Goal: Information Seeking & Learning: Learn about a topic

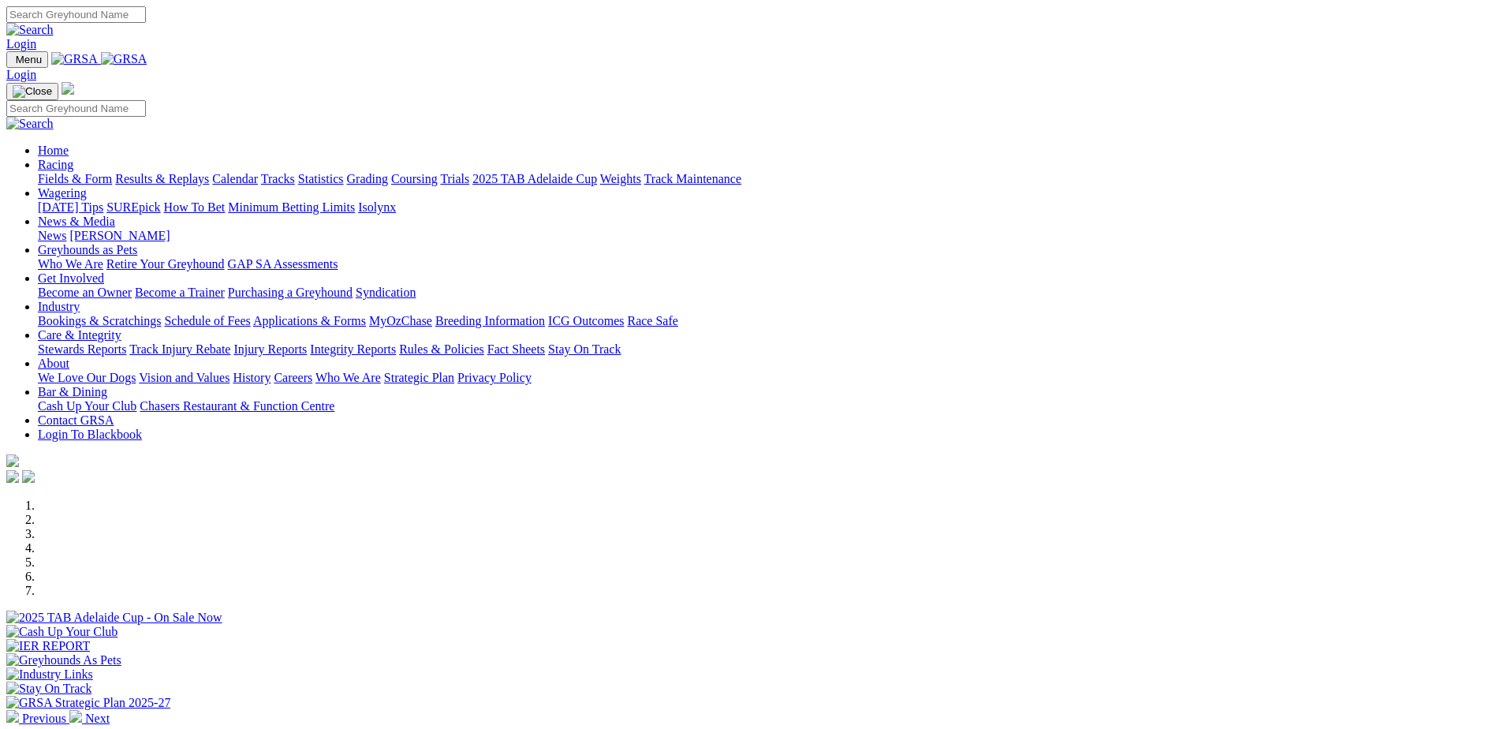
click at [209, 172] on link "Results & Replays" at bounding box center [162, 178] width 94 height 13
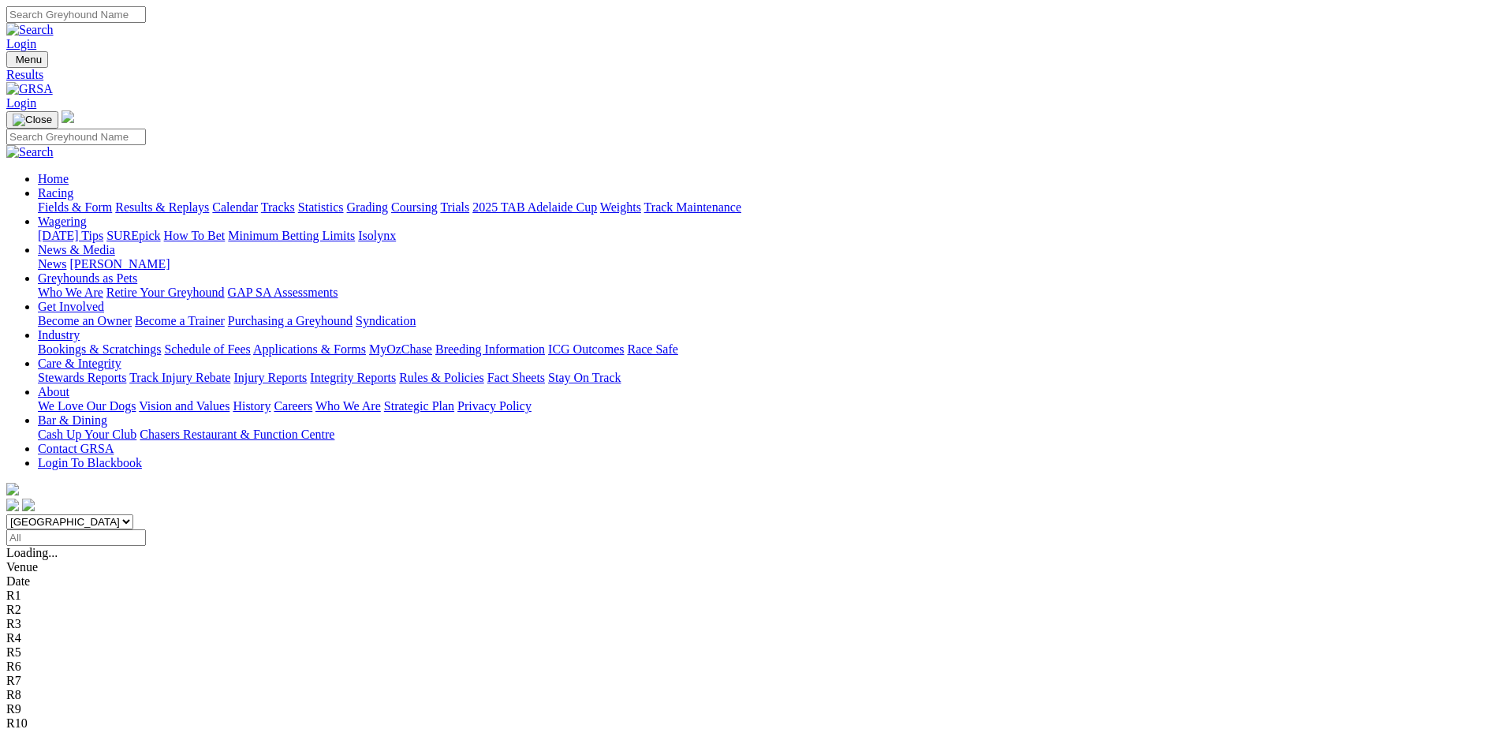
click at [112, 200] on link "Fields & Form" at bounding box center [75, 206] width 74 height 13
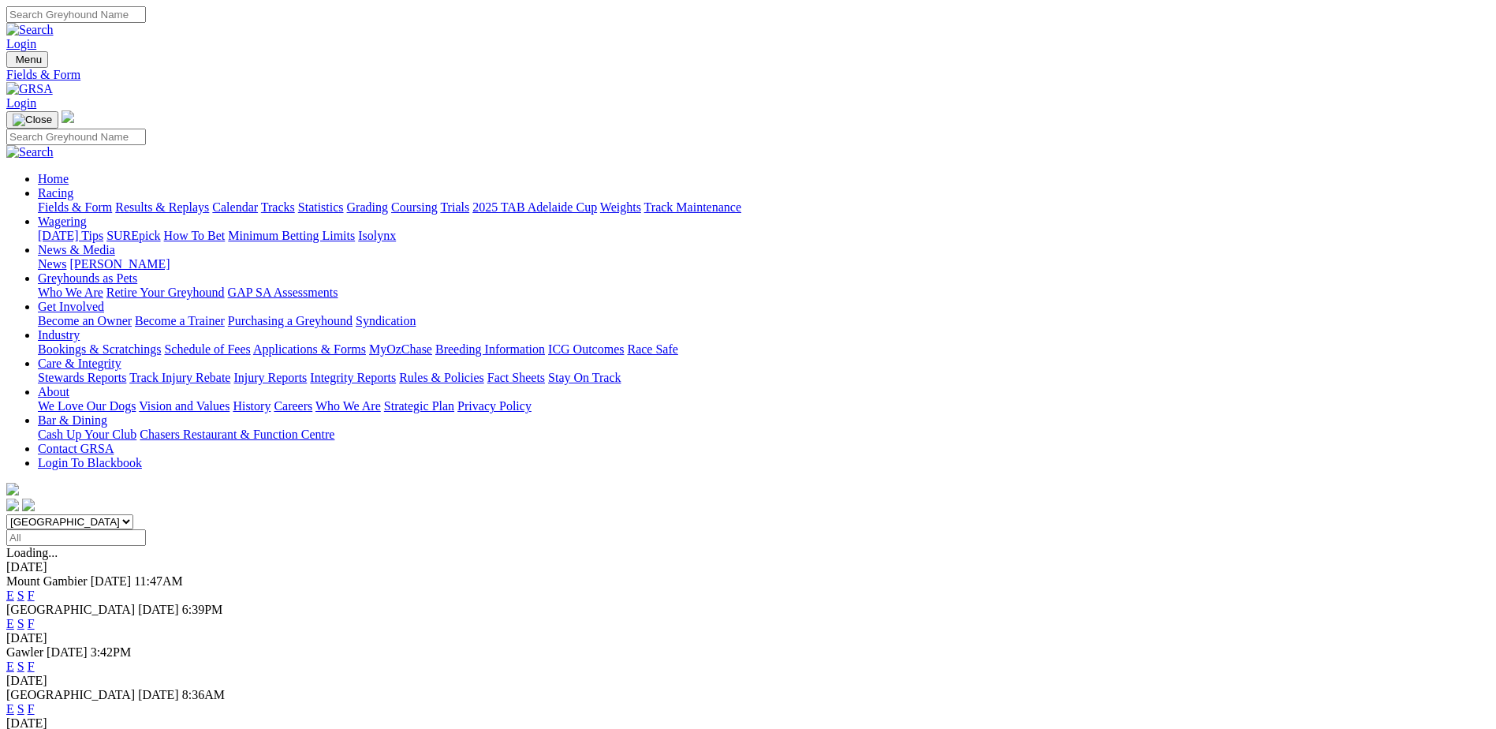
click at [35, 617] on link "F" at bounding box center [31, 623] width 7 height 13
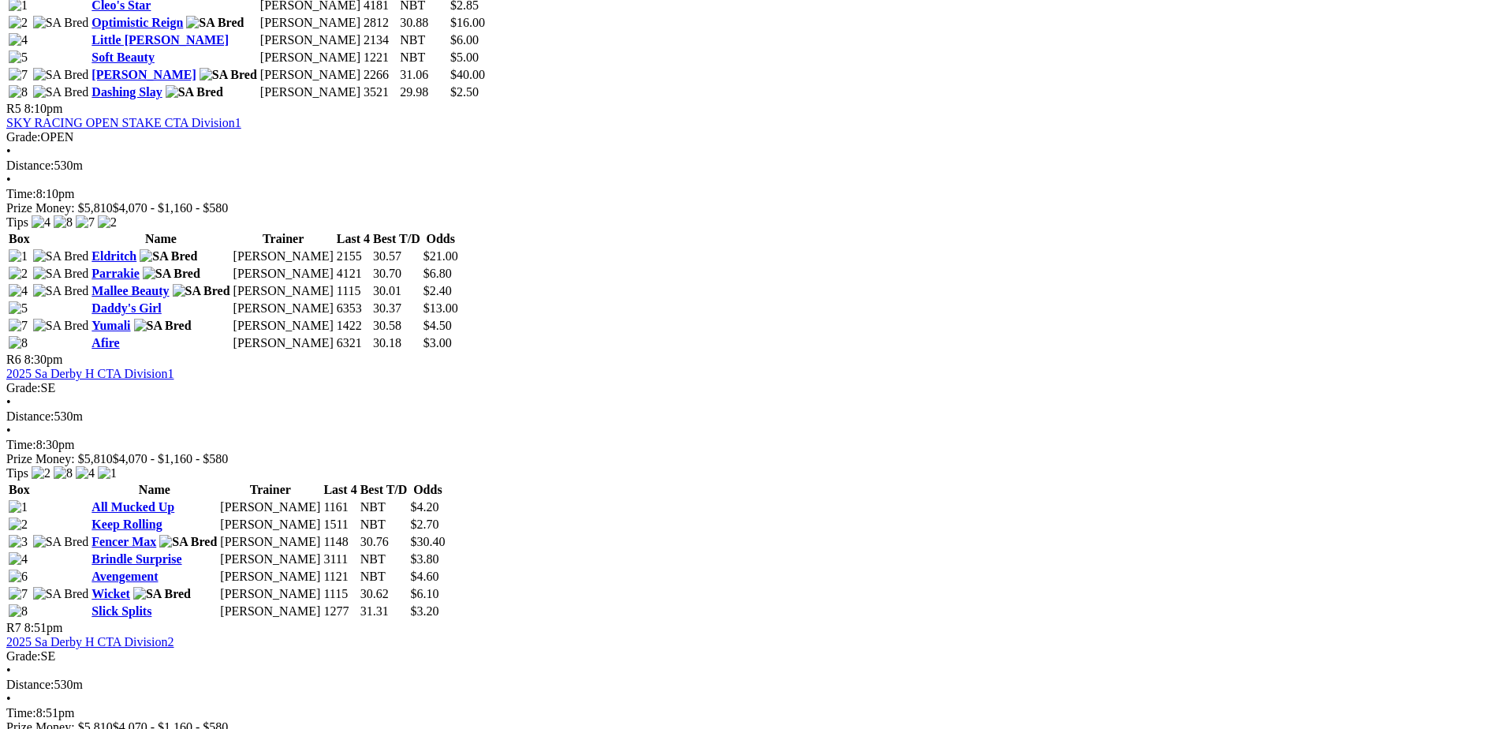
scroll to position [1735, 0]
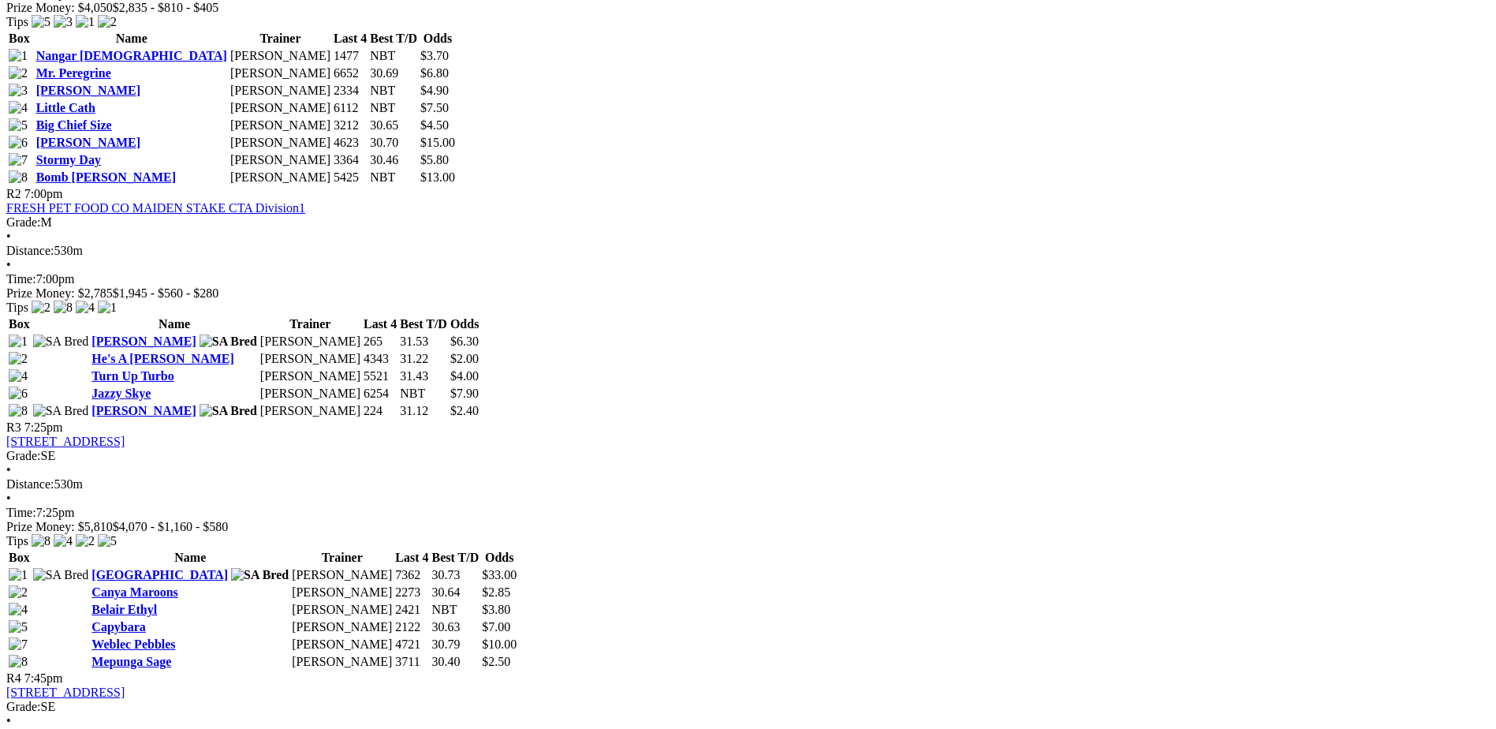
scroll to position [946, 0]
